Goal: Task Accomplishment & Management: Complete application form

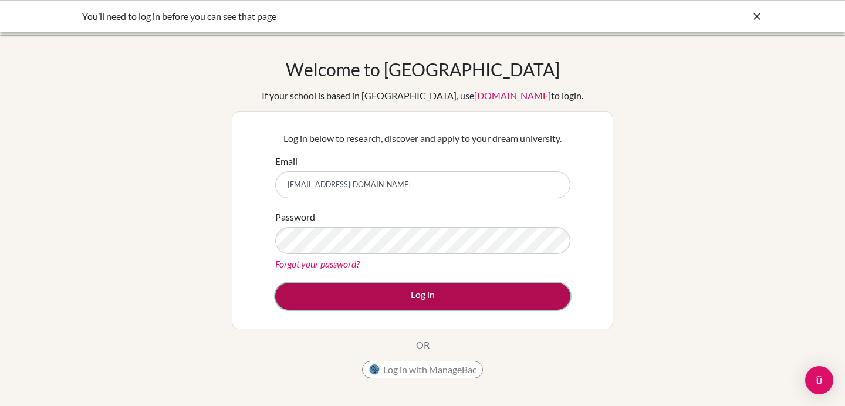
click at [366, 298] on button "Log in" at bounding box center [422, 296] width 295 height 27
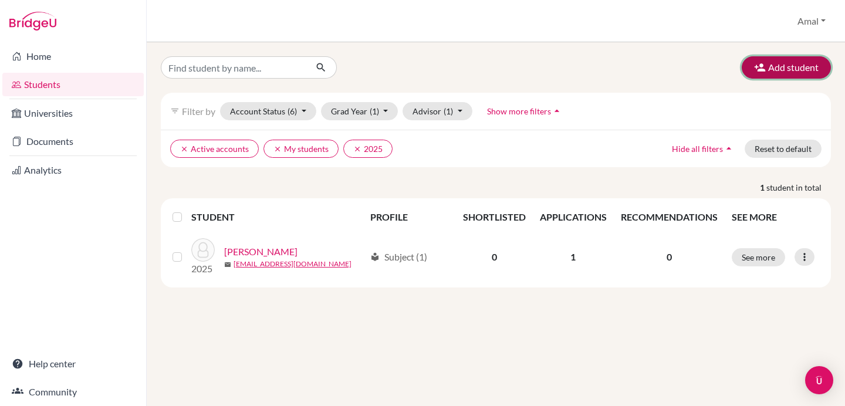
click at [781, 67] on button "Add student" at bounding box center [786, 67] width 89 height 22
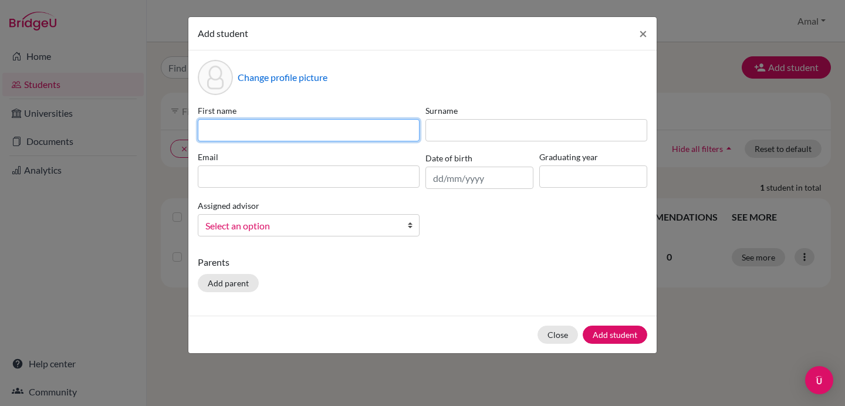
click at [288, 129] on input at bounding box center [309, 130] width 222 height 22
type input "[PERSON_NAME]"
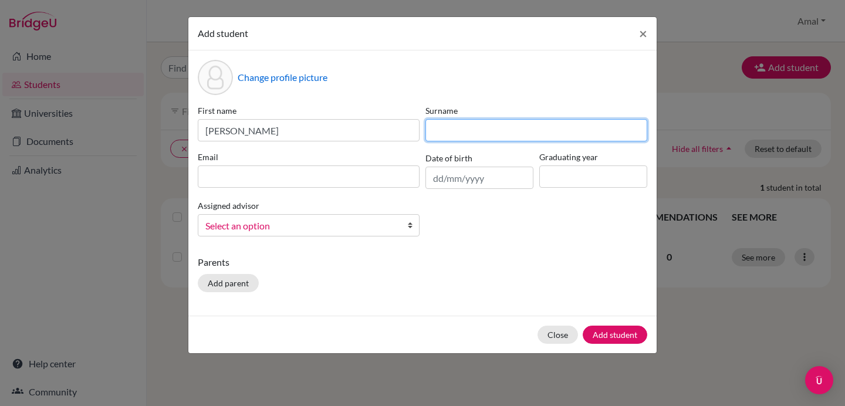
click at [458, 134] on input at bounding box center [537, 130] width 222 height 22
type input "N'diaye"
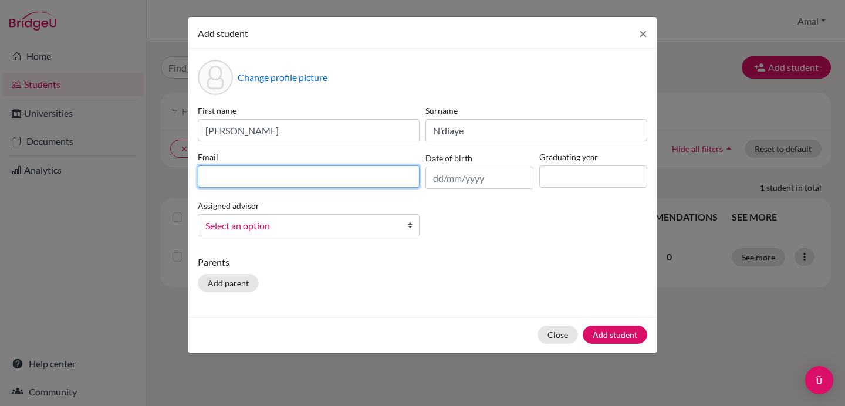
click at [238, 178] on input at bounding box center [309, 177] width 222 height 22
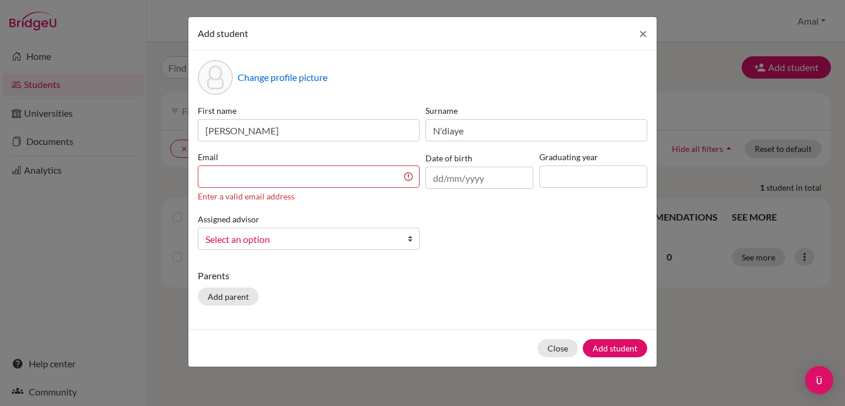
click at [503, 211] on div "First name [PERSON_NAME] Surname N'diaye Email Enter a valid email address Date…" at bounding box center [422, 181] width 455 height 155
click at [573, 168] on input at bounding box center [593, 177] width 108 height 22
type input "2025"
click at [445, 176] on input "text" at bounding box center [480, 178] width 108 height 22
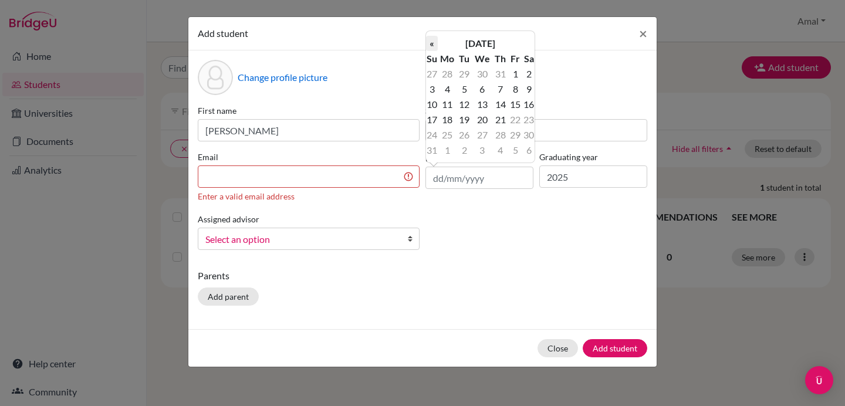
click at [435, 42] on th "«" at bounding box center [432, 43] width 12 height 15
click at [483, 72] on td "2" at bounding box center [482, 73] width 21 height 15
click at [487, 175] on input "[DATE]" at bounding box center [480, 178] width 108 height 22
click at [434, 42] on th "«" at bounding box center [432, 43] width 12 height 15
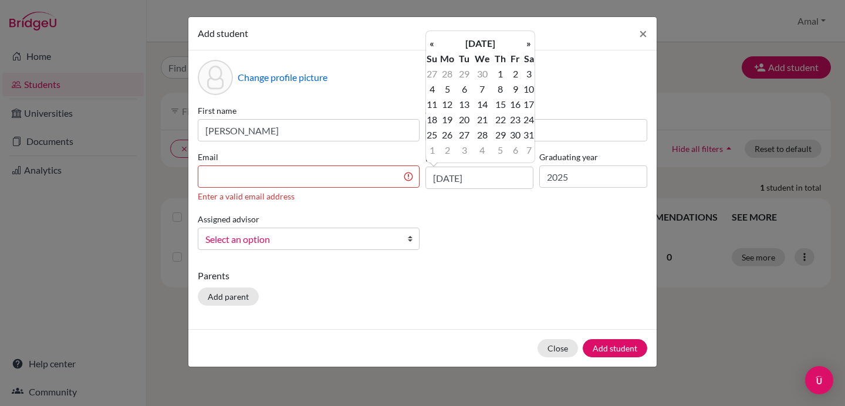
click at [434, 42] on th "«" at bounding box center [432, 43] width 12 height 15
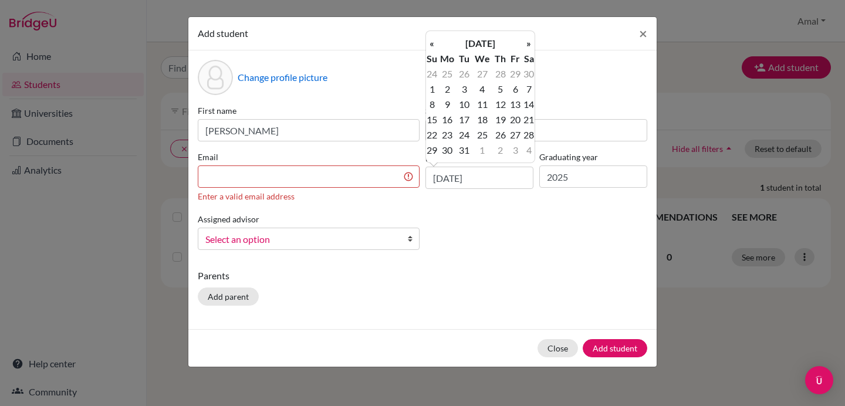
click at [434, 42] on th "«" at bounding box center [432, 43] width 12 height 15
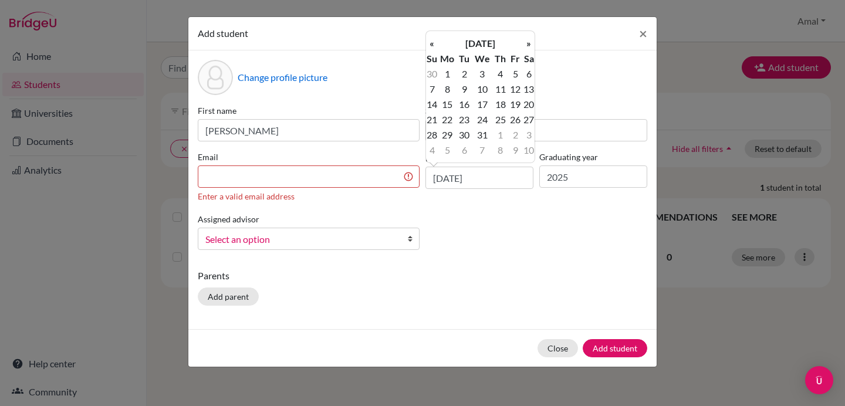
click at [434, 42] on th "«" at bounding box center [432, 43] width 12 height 15
click at [433, 41] on th "«" at bounding box center [432, 43] width 12 height 15
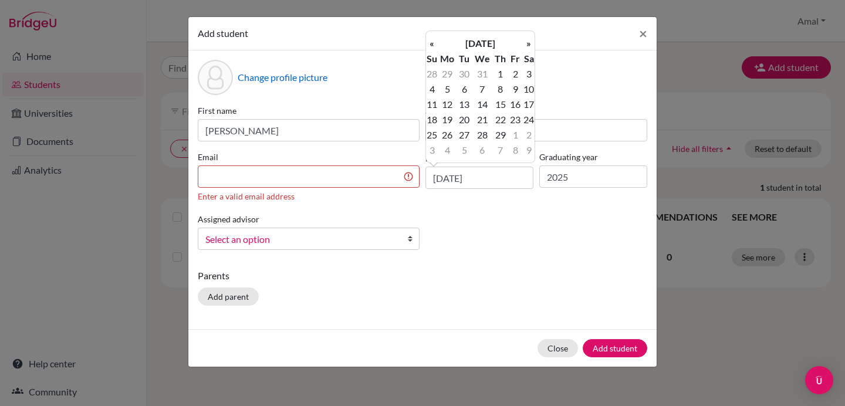
click at [433, 41] on th "«" at bounding box center [432, 43] width 12 height 15
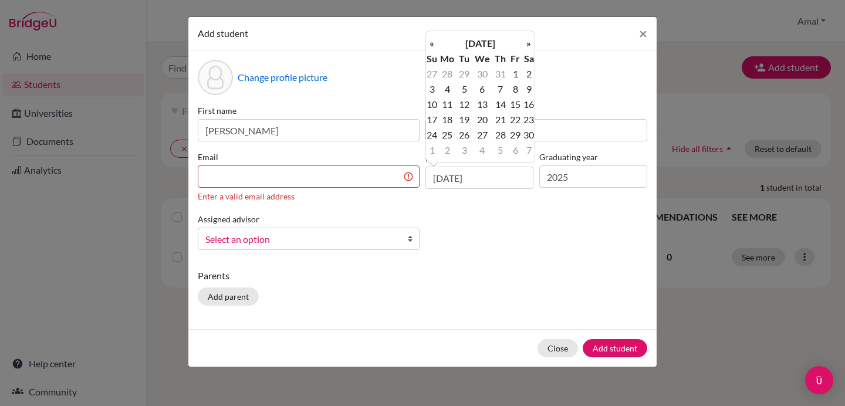
click at [433, 41] on th "«" at bounding box center [432, 43] width 12 height 15
click at [433, 40] on th "«" at bounding box center [432, 43] width 12 height 15
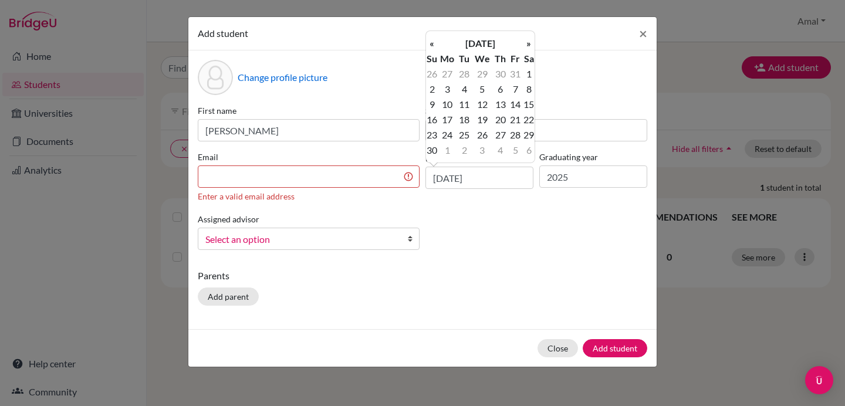
click at [433, 40] on th "«" at bounding box center [432, 43] width 12 height 15
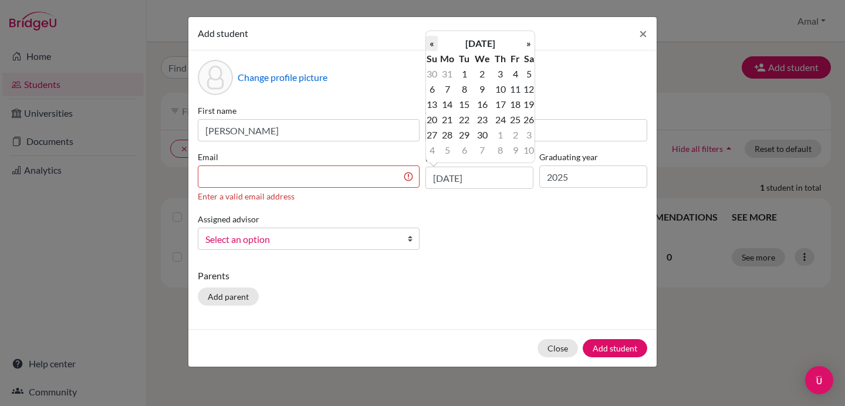
click at [433, 40] on th "«" at bounding box center [432, 43] width 12 height 15
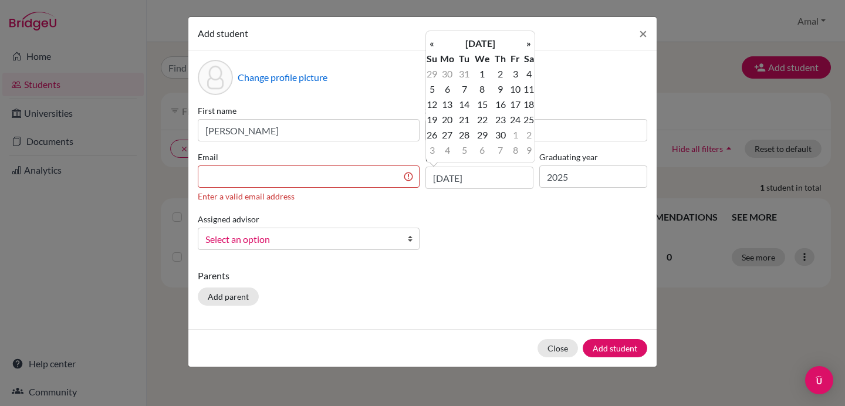
click at [433, 40] on th "«" at bounding box center [432, 43] width 12 height 15
click at [434, 41] on th "«" at bounding box center [432, 43] width 12 height 15
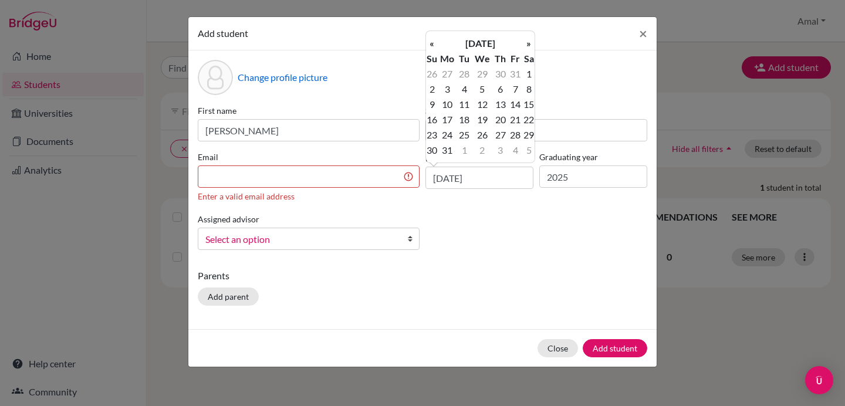
click at [434, 41] on th "«" at bounding box center [432, 43] width 12 height 15
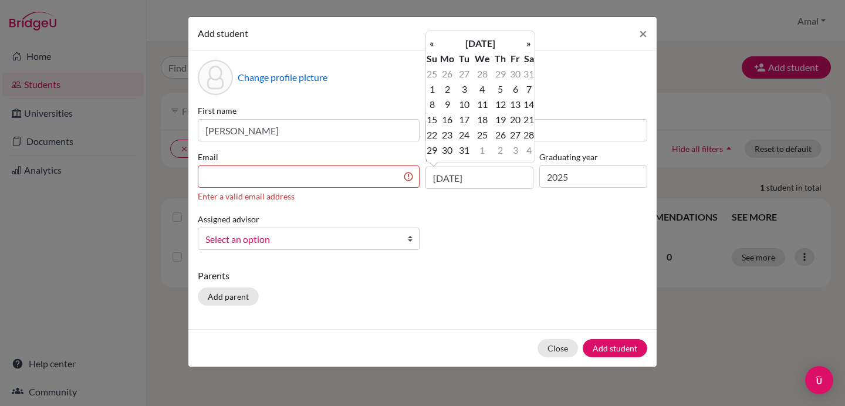
click at [434, 41] on th "«" at bounding box center [432, 43] width 12 height 15
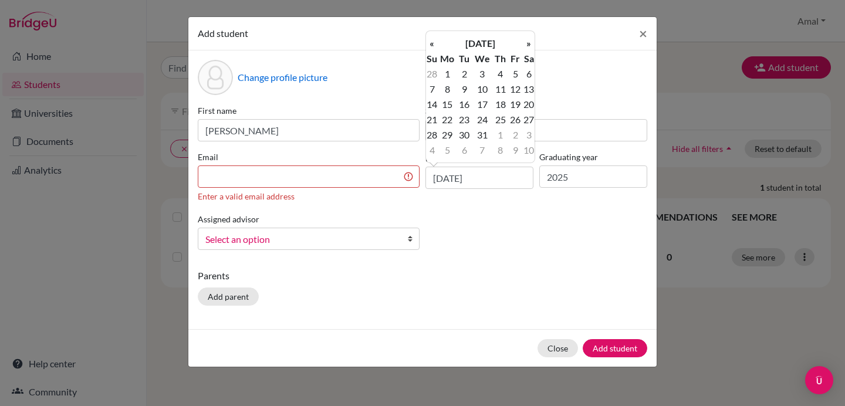
click at [434, 41] on th "«" at bounding box center [432, 43] width 12 height 15
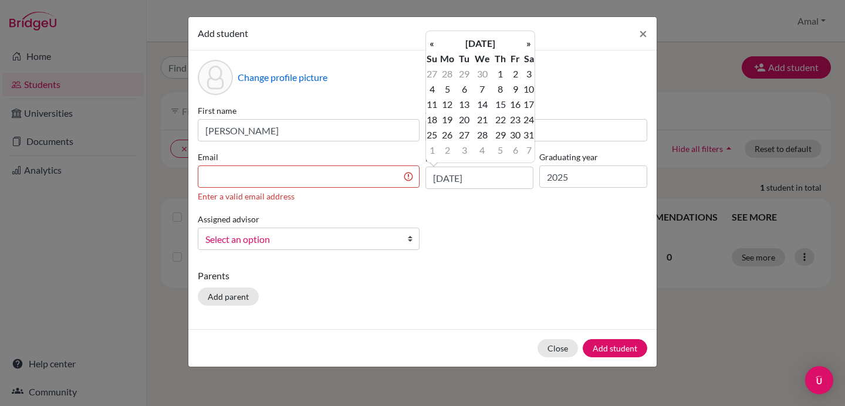
click at [434, 41] on th "«" at bounding box center [432, 43] width 12 height 15
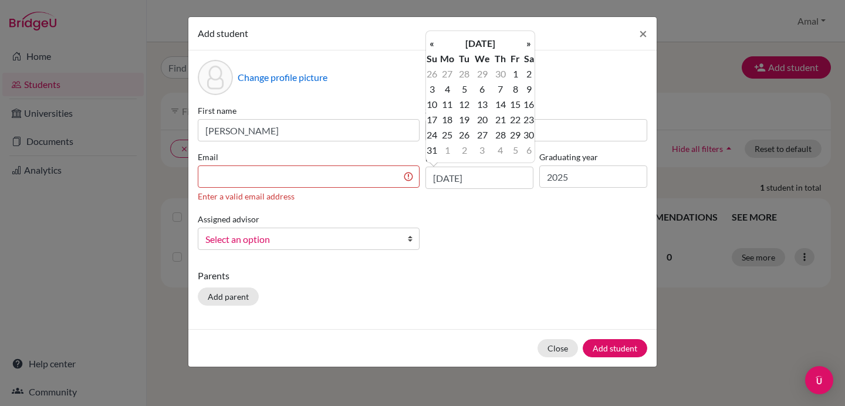
click at [434, 41] on th "«" at bounding box center [432, 43] width 12 height 15
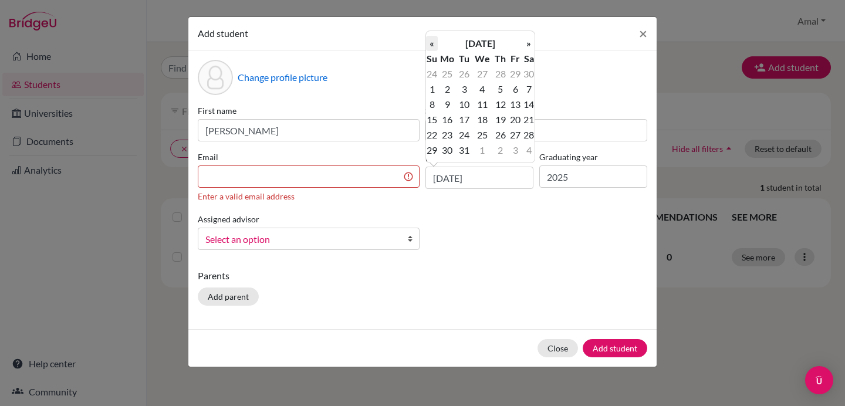
click at [434, 40] on th "«" at bounding box center [432, 43] width 12 height 15
click at [433, 40] on th "«" at bounding box center [432, 43] width 12 height 15
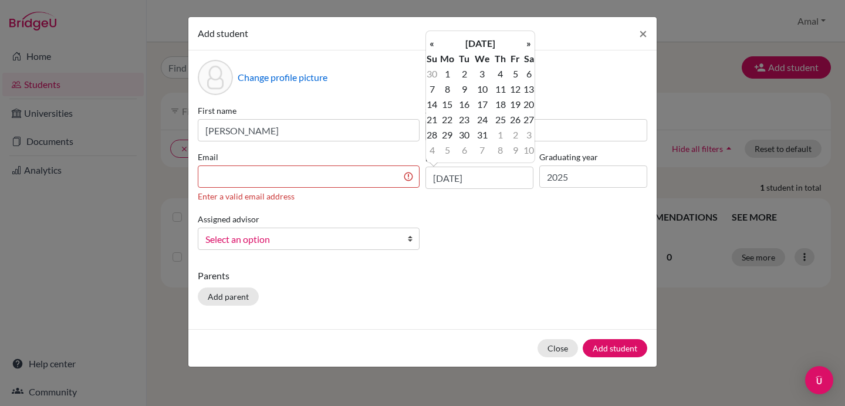
click at [433, 40] on th "«" at bounding box center [432, 43] width 12 height 15
click at [433, 39] on th "«" at bounding box center [432, 43] width 12 height 15
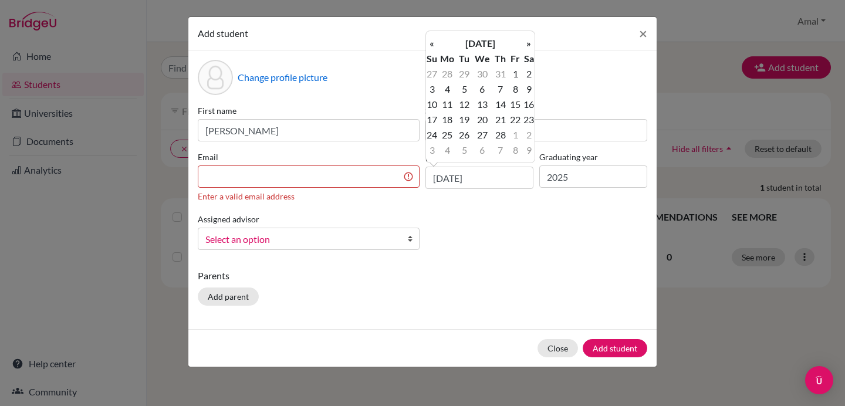
click at [433, 39] on th "«" at bounding box center [432, 43] width 12 height 15
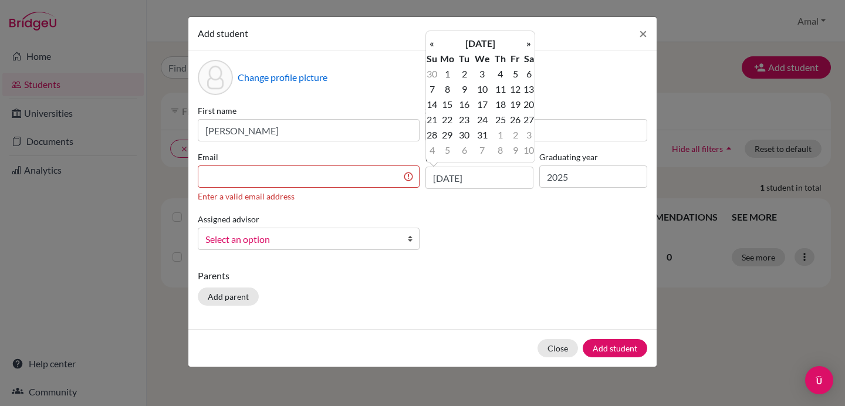
click at [433, 39] on th "«" at bounding box center [432, 43] width 12 height 15
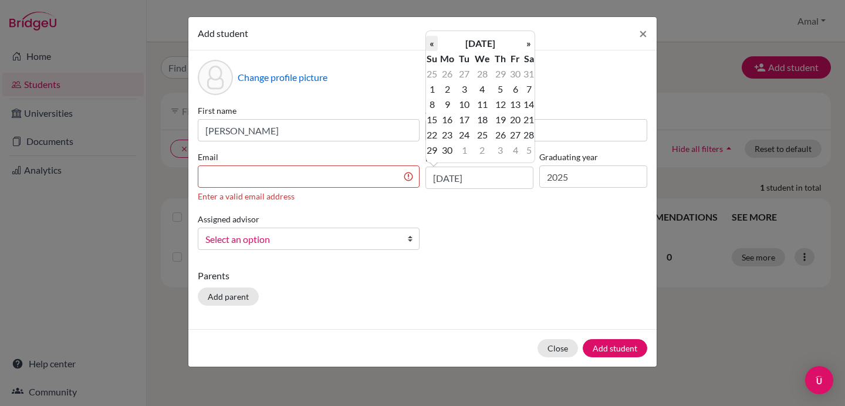
click at [433, 39] on th "«" at bounding box center [432, 43] width 12 height 15
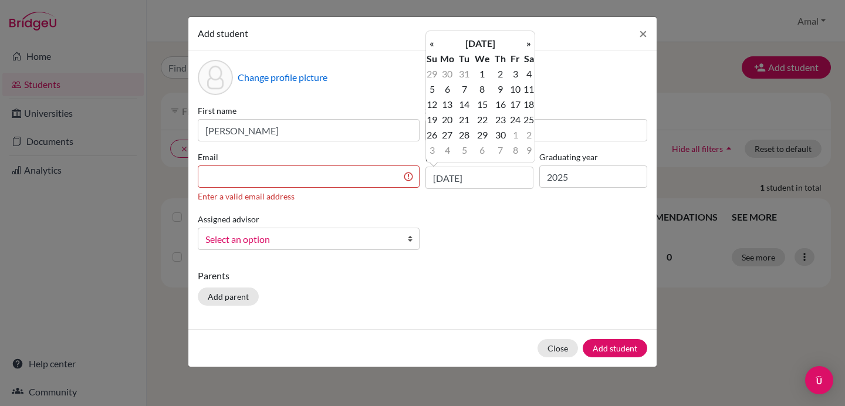
click at [433, 39] on th "«" at bounding box center [432, 43] width 12 height 15
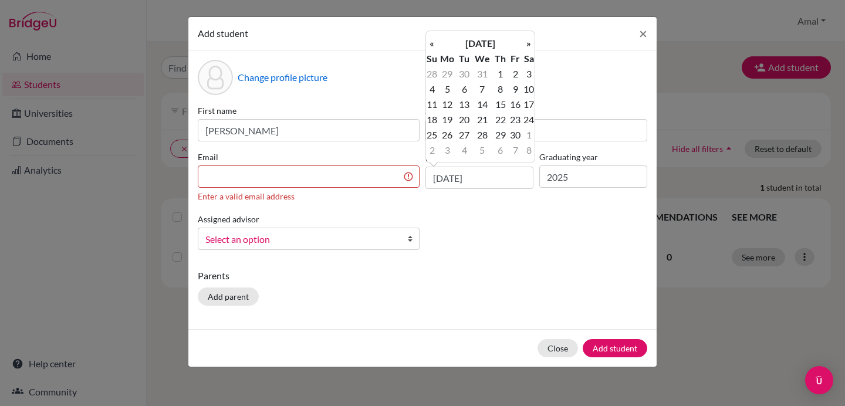
click at [433, 39] on th "«" at bounding box center [432, 43] width 12 height 15
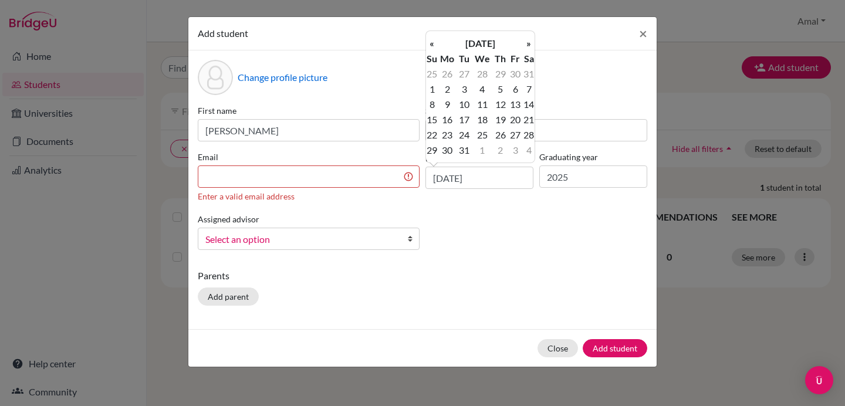
click at [433, 39] on th "«" at bounding box center [432, 43] width 12 height 15
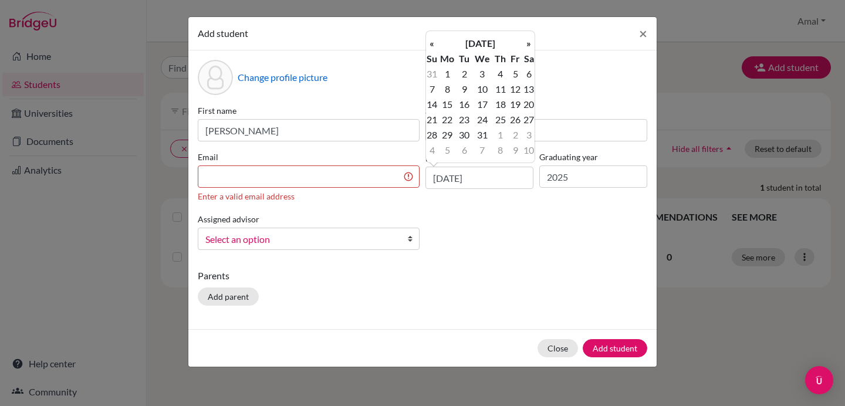
click at [433, 39] on th "«" at bounding box center [432, 43] width 12 height 15
click at [487, 179] on input "[DATE]" at bounding box center [480, 178] width 108 height 22
type input "[DATE]"
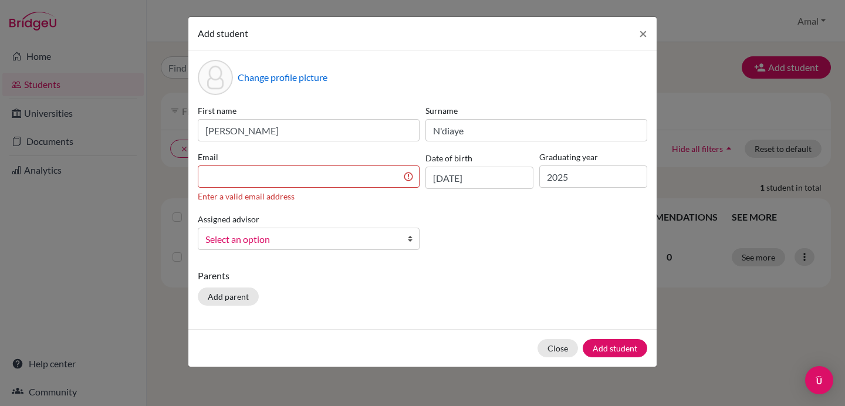
click at [499, 266] on div "Change profile picture First name [PERSON_NAME] Surname N'diaye Email Enter a v…" at bounding box center [422, 189] width 468 height 279
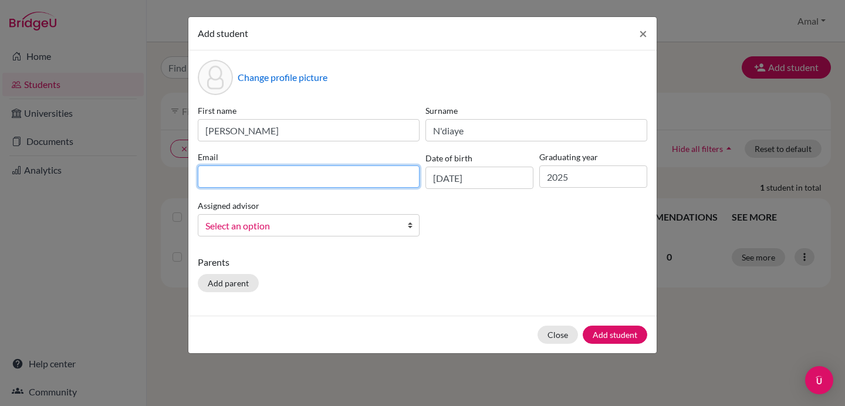
click at [306, 175] on input at bounding box center [309, 177] width 222 height 22
click at [257, 172] on input at bounding box center [309, 177] width 222 height 22
paste input "[EMAIL_ADDRESS][DOMAIN_NAME]"
type input "[EMAIL_ADDRESS][DOMAIN_NAME]"
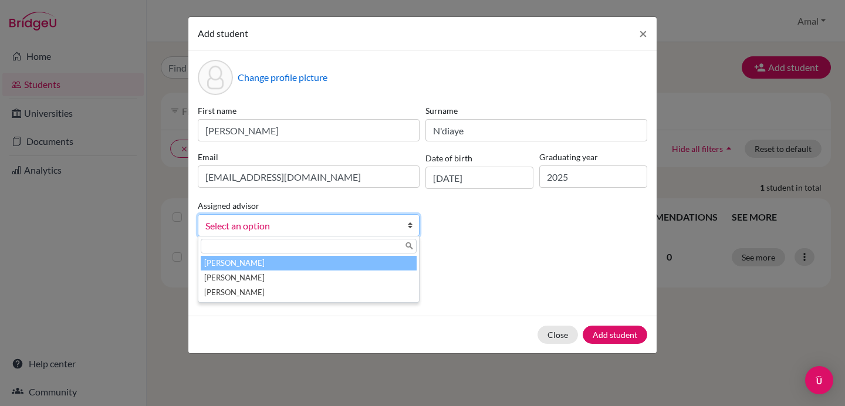
click at [410, 227] on b at bounding box center [413, 225] width 12 height 21
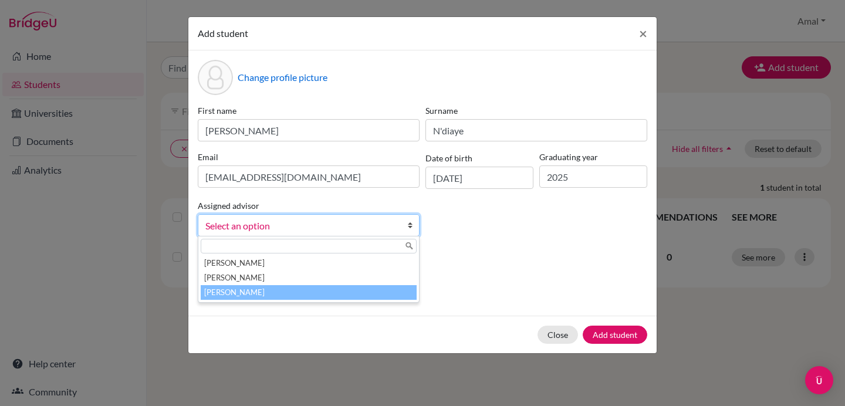
click at [327, 293] on li "[PERSON_NAME]" at bounding box center [309, 292] width 216 height 15
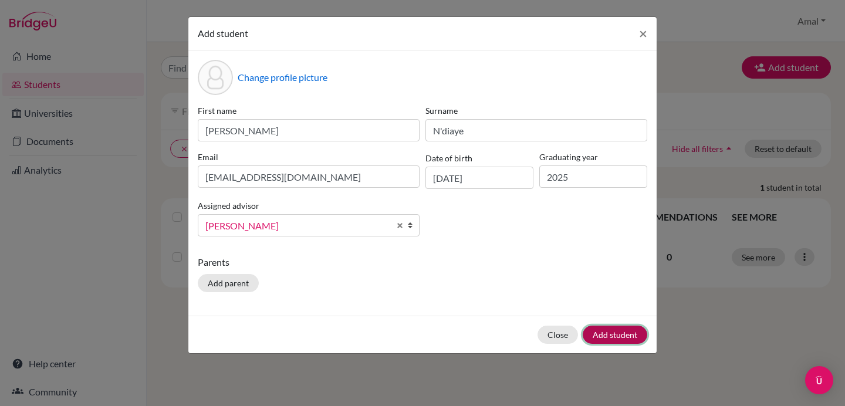
click at [613, 332] on button "Add student" at bounding box center [615, 335] width 65 height 18
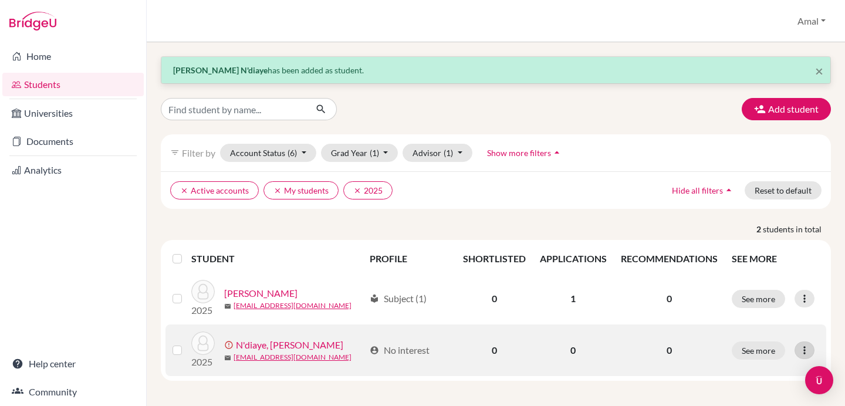
click at [810, 353] on icon at bounding box center [805, 351] width 12 height 12
